Goal: Complete application form: Complete application form

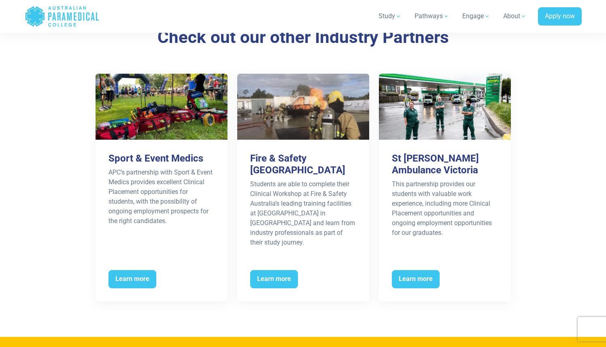
scroll to position [1483, 0]
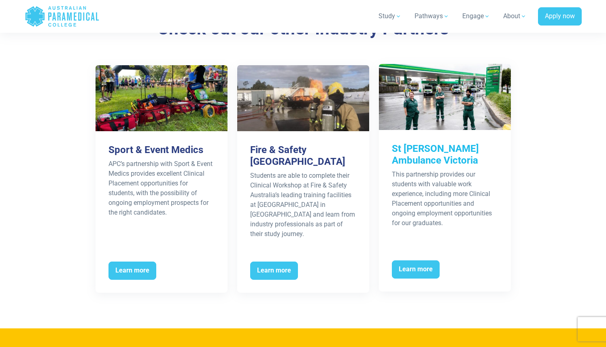
click at [444, 143] on h3 "St [PERSON_NAME] Ambulance Victoria" at bounding box center [445, 154] width 106 height 23
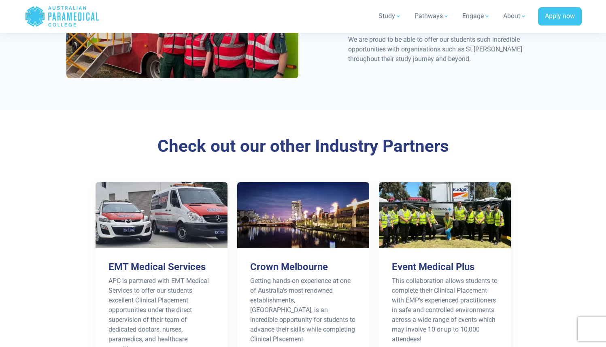
scroll to position [1373, 0]
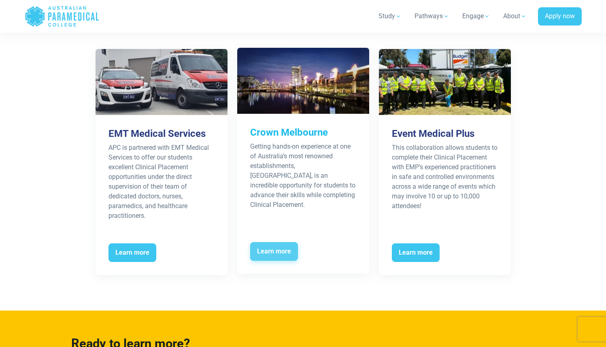
click at [274, 242] on span "Learn more" at bounding box center [274, 251] width 48 height 19
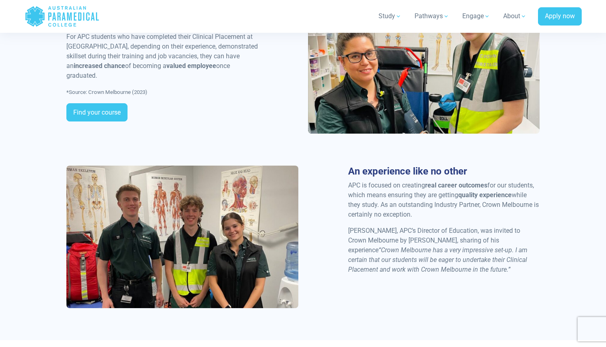
scroll to position [748, 0]
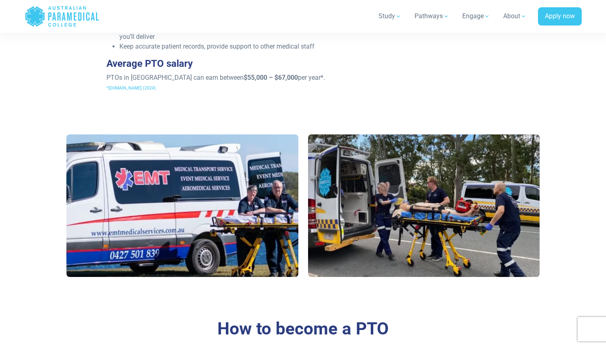
scroll to position [381, 0]
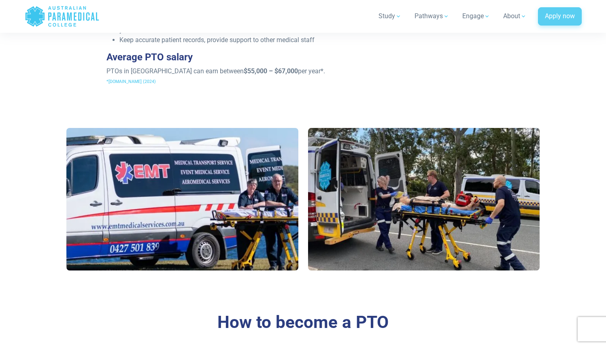
click at [549, 14] on link "Apply now" at bounding box center [560, 16] width 44 height 19
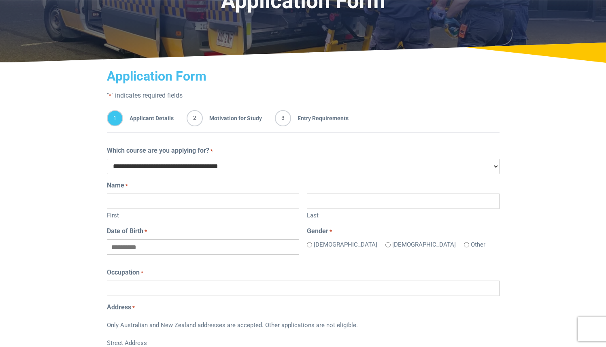
scroll to position [111, 0]
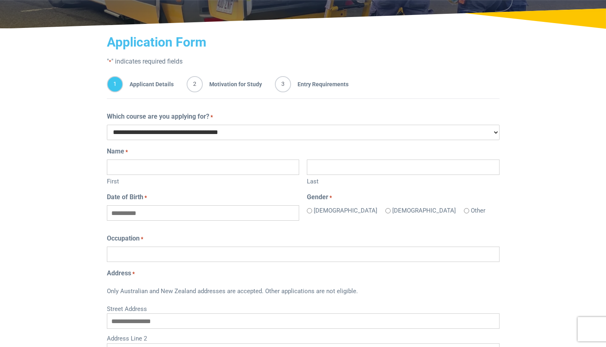
click at [230, 136] on select "**********" at bounding box center [303, 132] width 393 height 15
select select "**********"
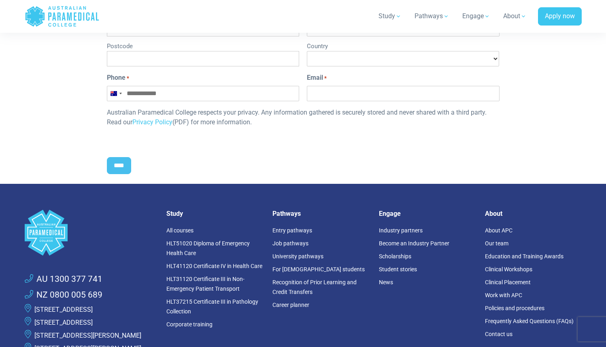
scroll to position [474, 0]
